Goal: Task Accomplishment & Management: Complete application form

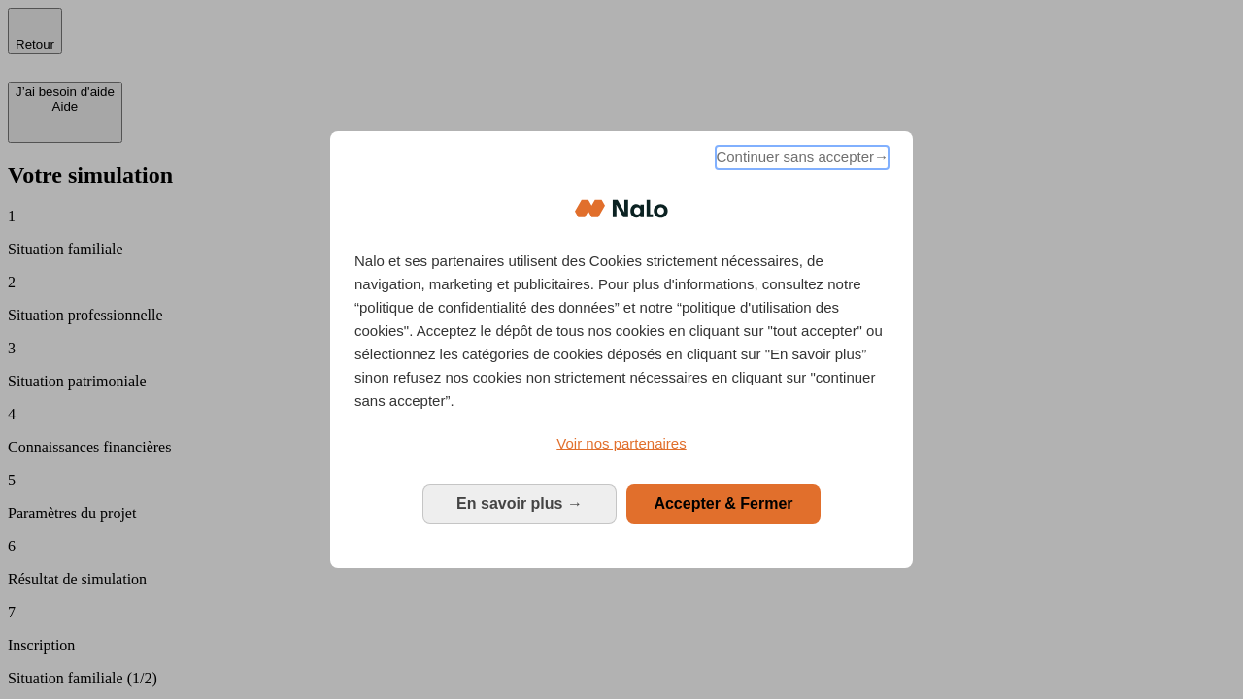
click at [800, 160] on span "Continuer sans accepter →" at bounding box center [801, 157] width 173 height 23
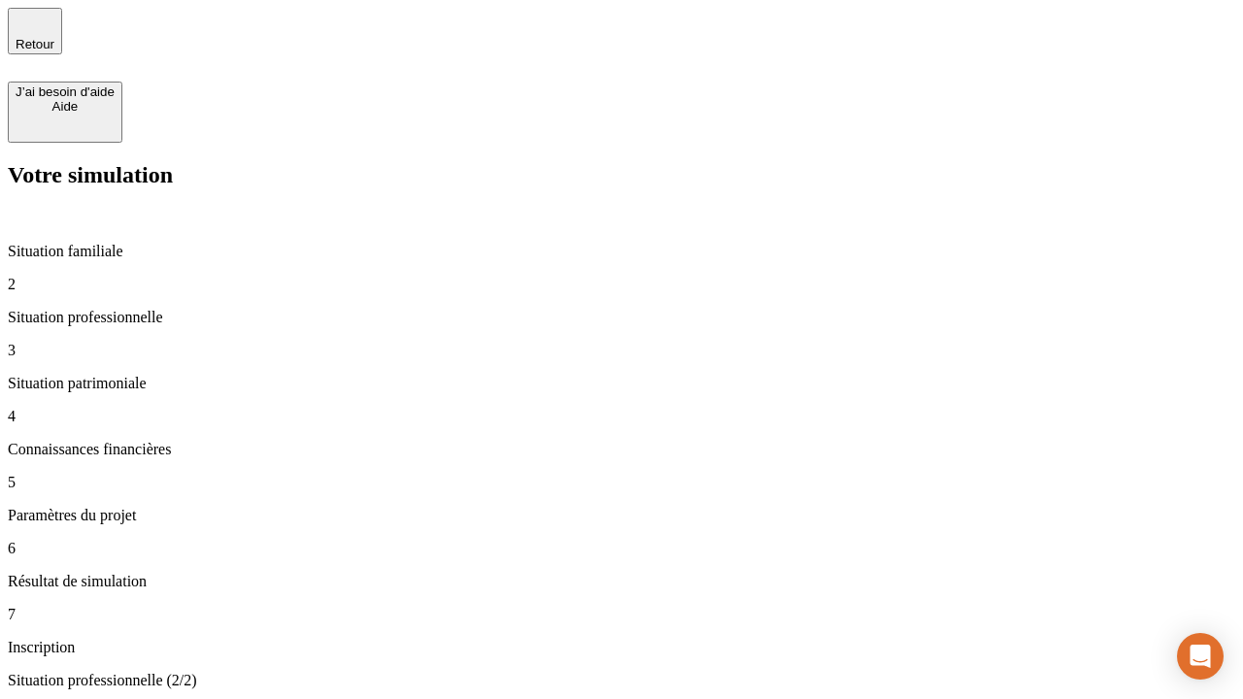
type input "30 000"
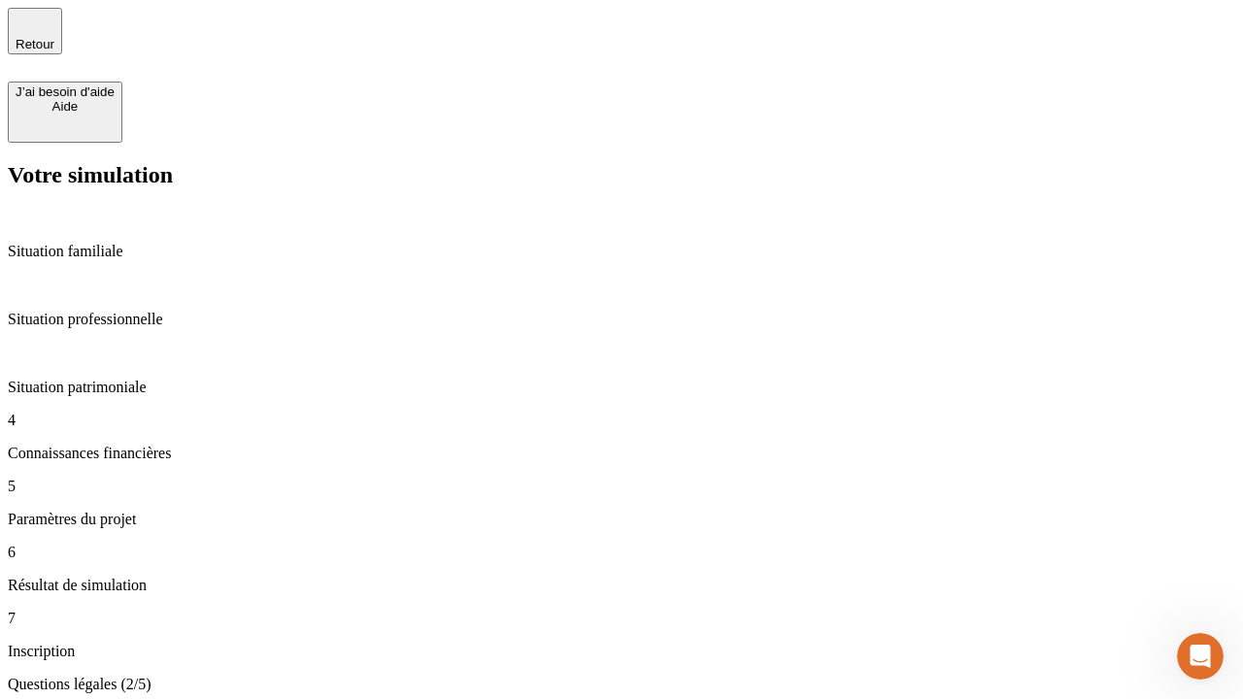
scroll to position [4, 0]
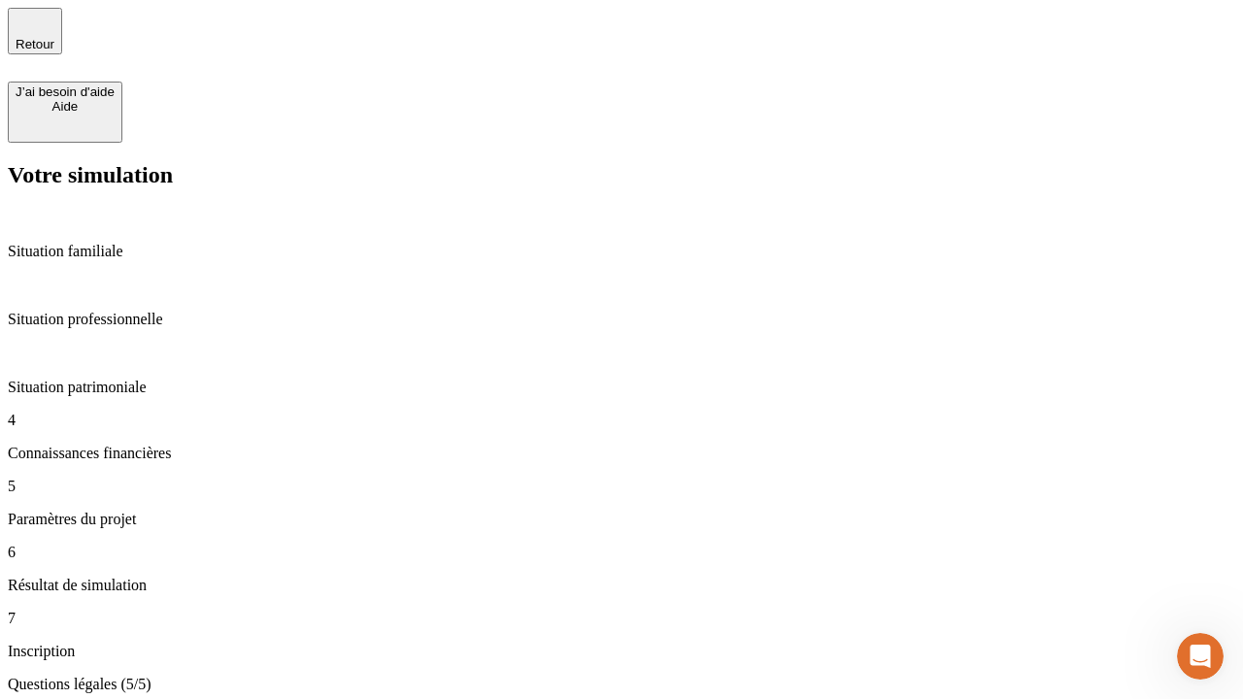
type input "25"
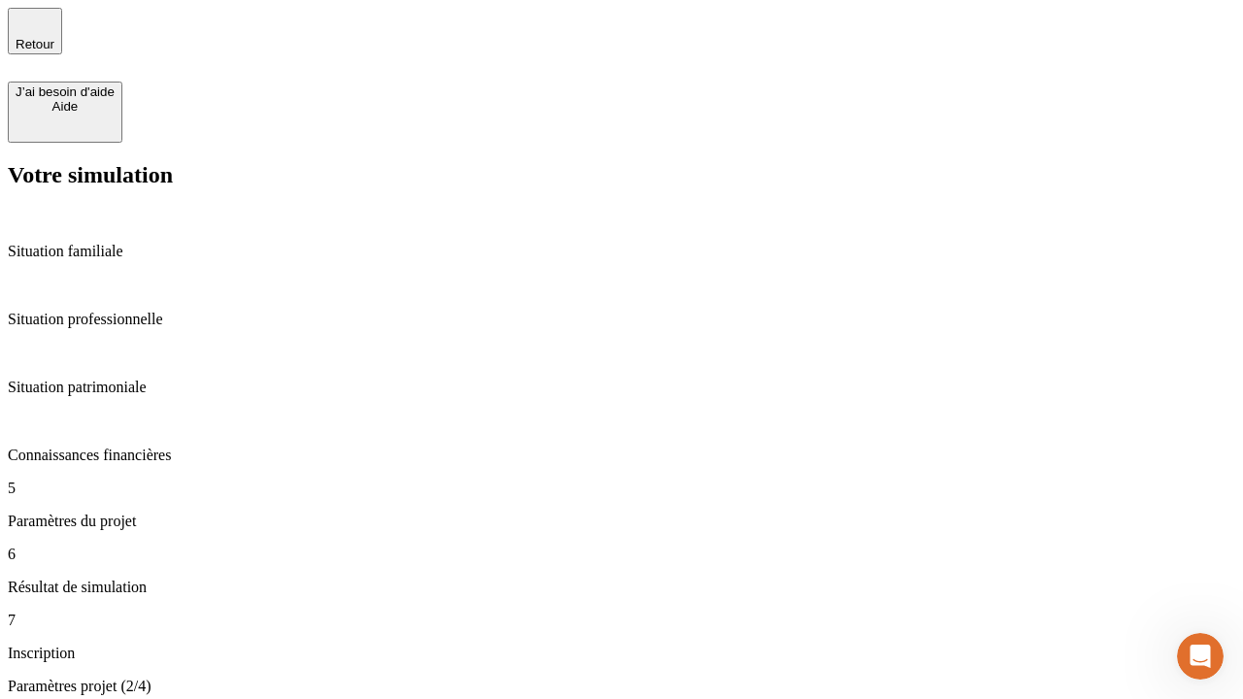
type input "64"
type input "1 000"
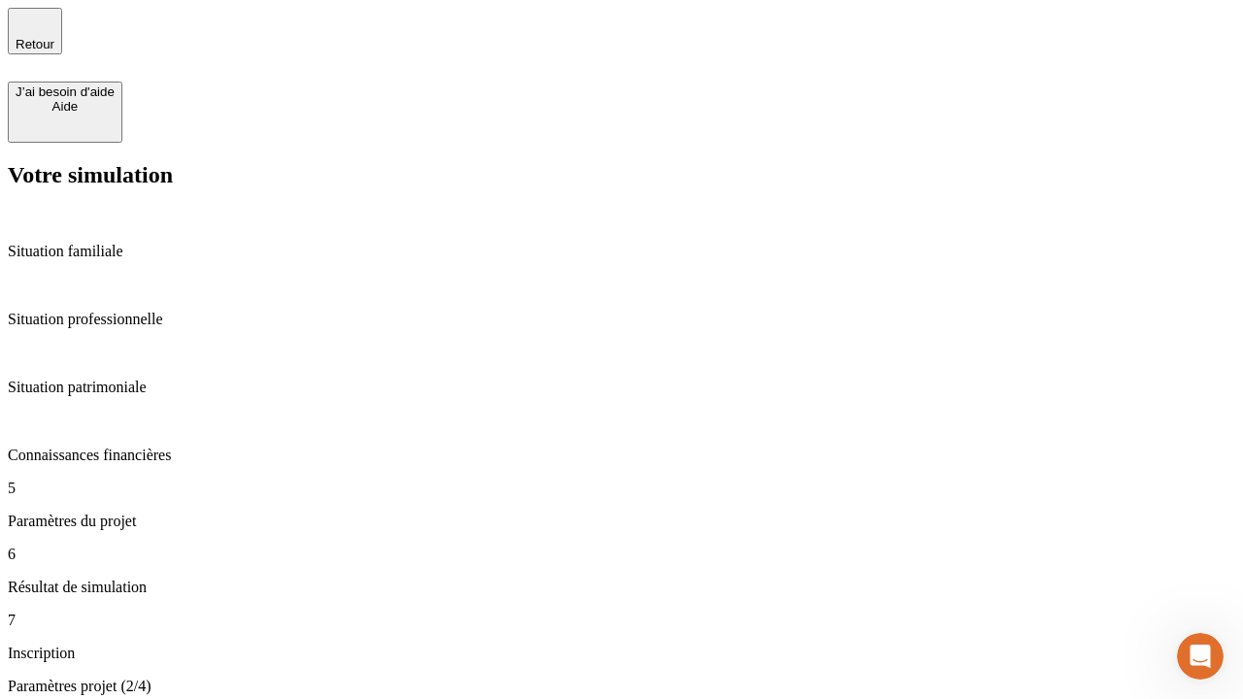
type input "640"
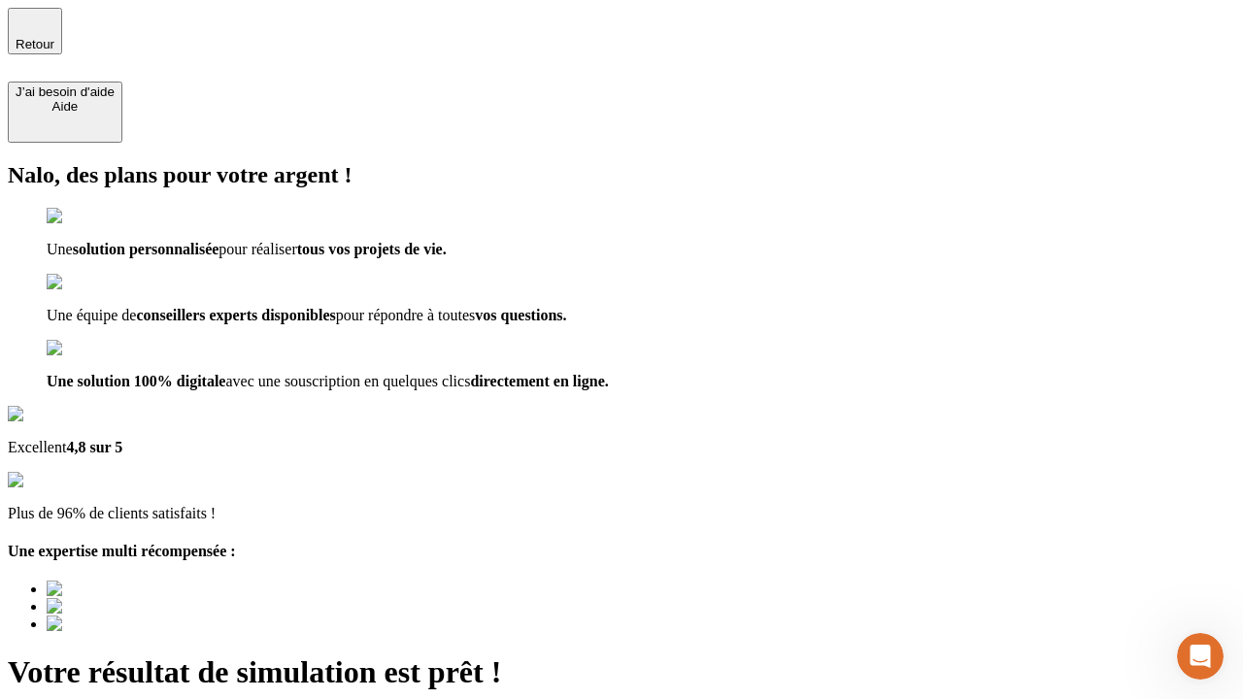
type input "[EMAIL_ADDRESS][PERSON_NAME][DOMAIN_NAME]"
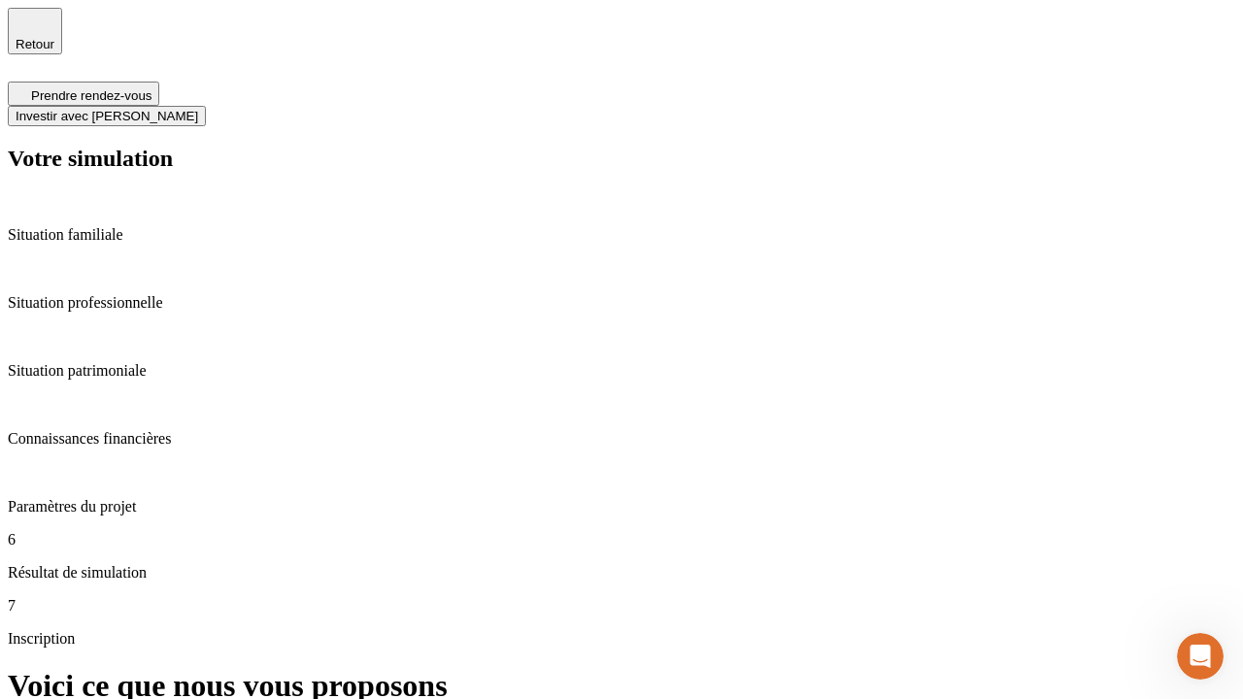
click at [198, 109] on span "Investir avec [PERSON_NAME]" at bounding box center [107, 116] width 183 height 15
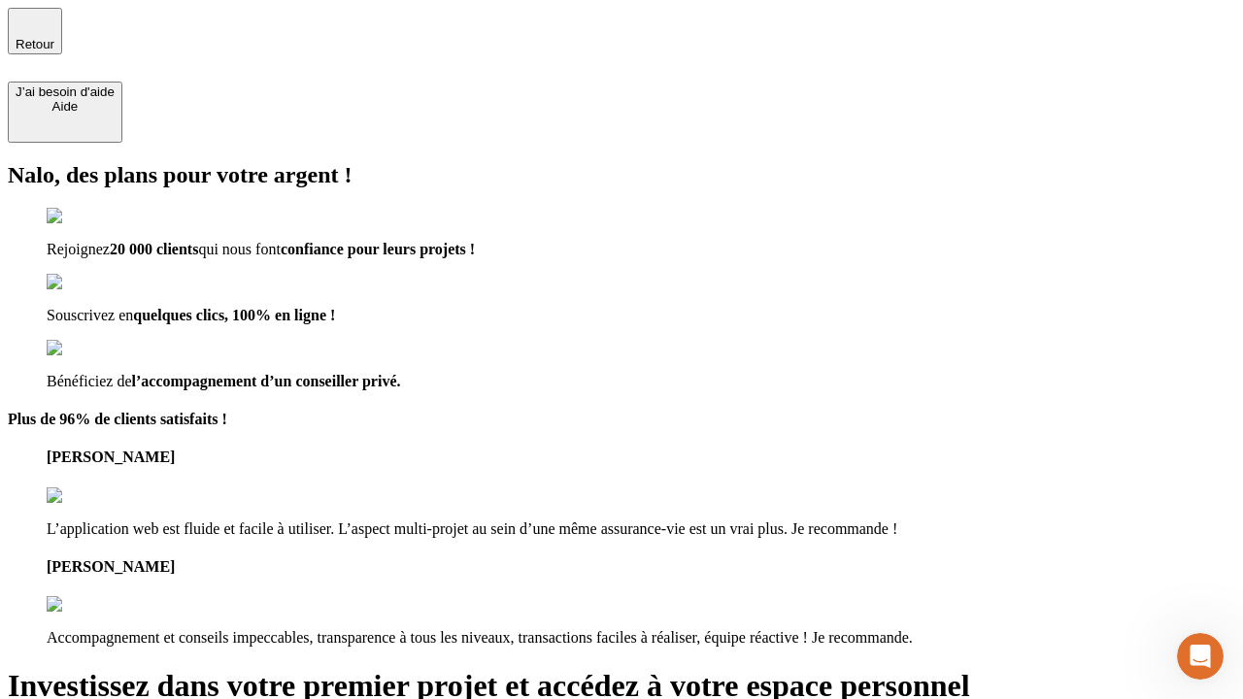
type input "[EMAIL_ADDRESS][PERSON_NAME][DOMAIN_NAME]"
